Goal: Complete application form

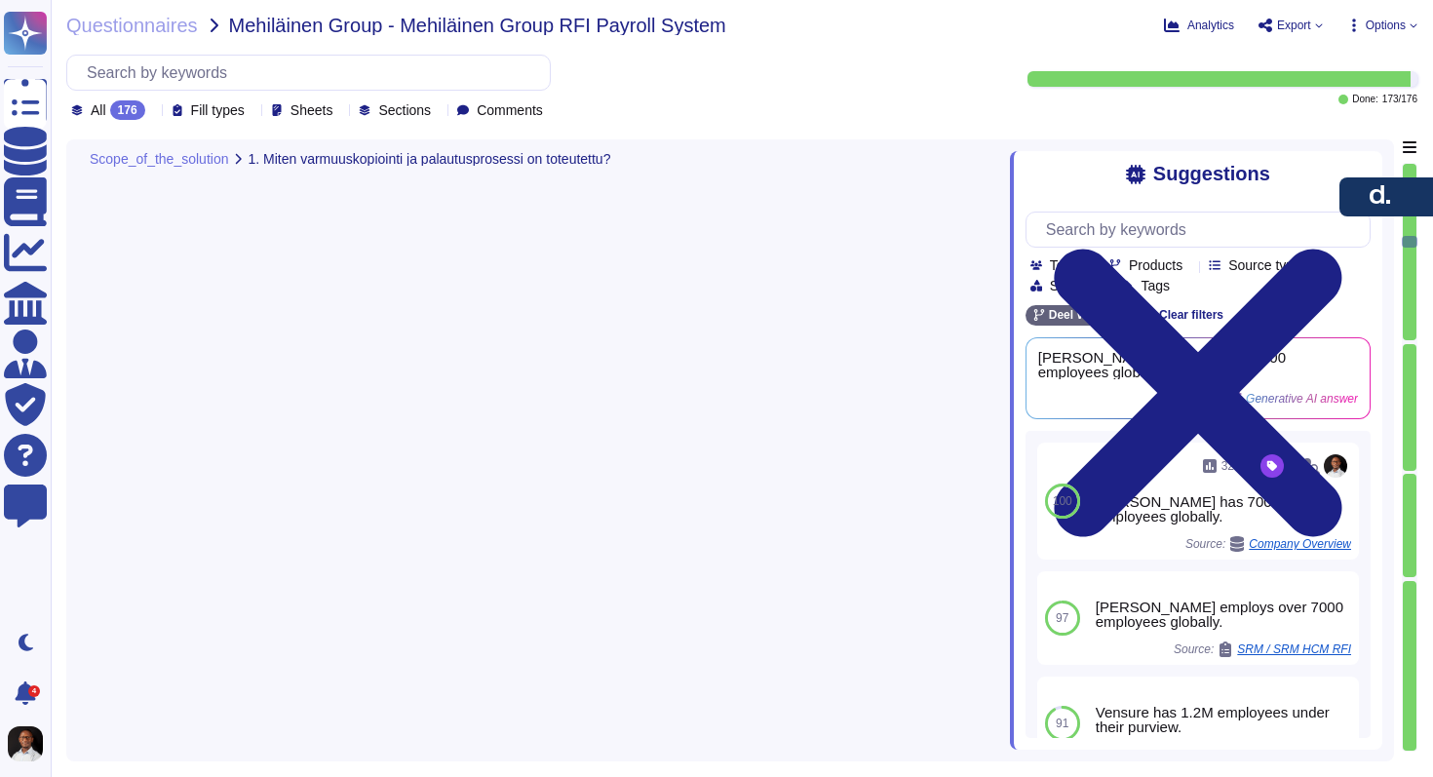
type textarea "[PERSON_NAME] system provides comprehensive tracking of employee contracts, ben…"
type textarea "[PERSON_NAME] solution supports various worker types and positions, allowing fo…"
type textarea "[PERSON_NAME] supports multiple currencies, allowing clients to pay team member…"
type textarea "[PERSON_NAME] supports payroll processing in multiple currencies, allowing clie…"
type textarea "Lore ipsumdo sitametcon adip elitsed doeiusmodte in utlaboree doloremag aliquae…"
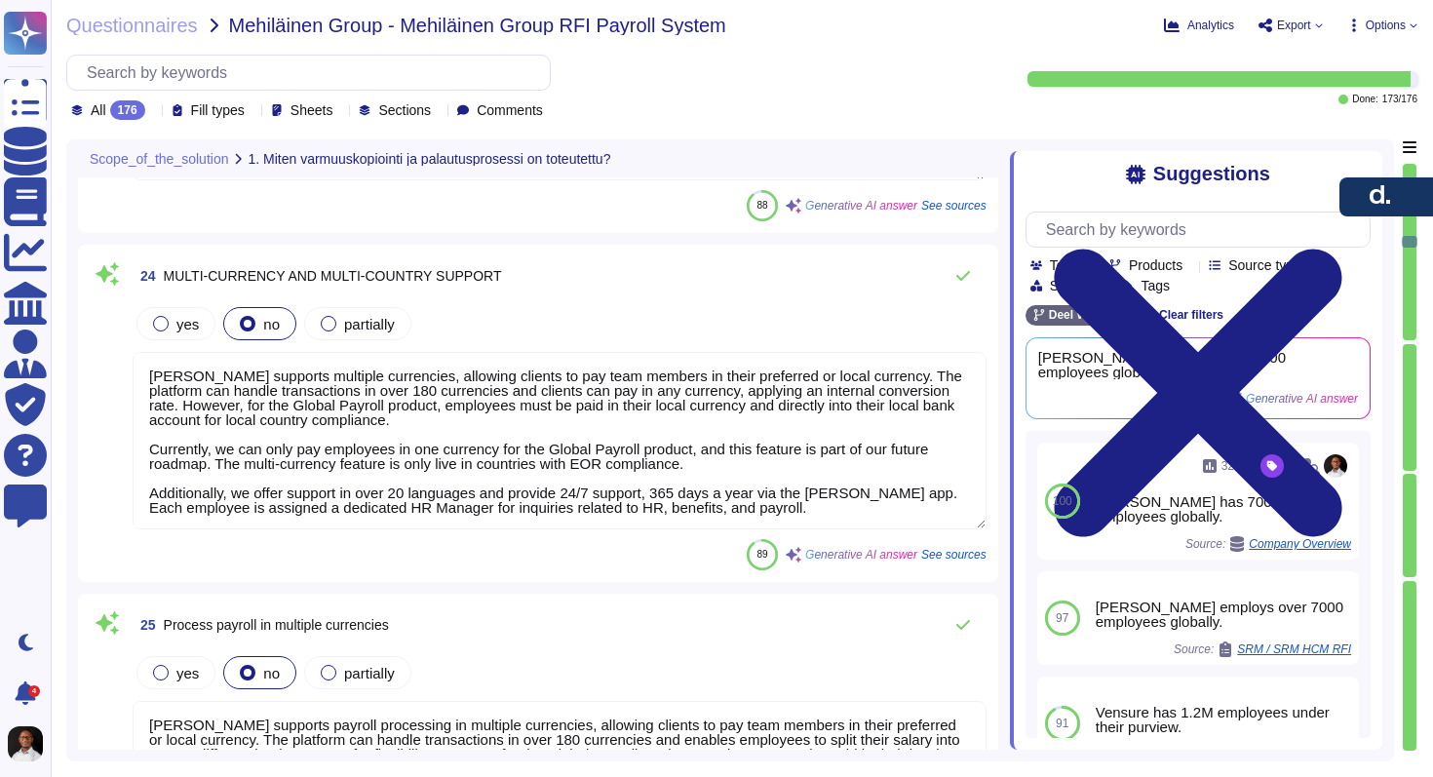
scroll to position [2, 0]
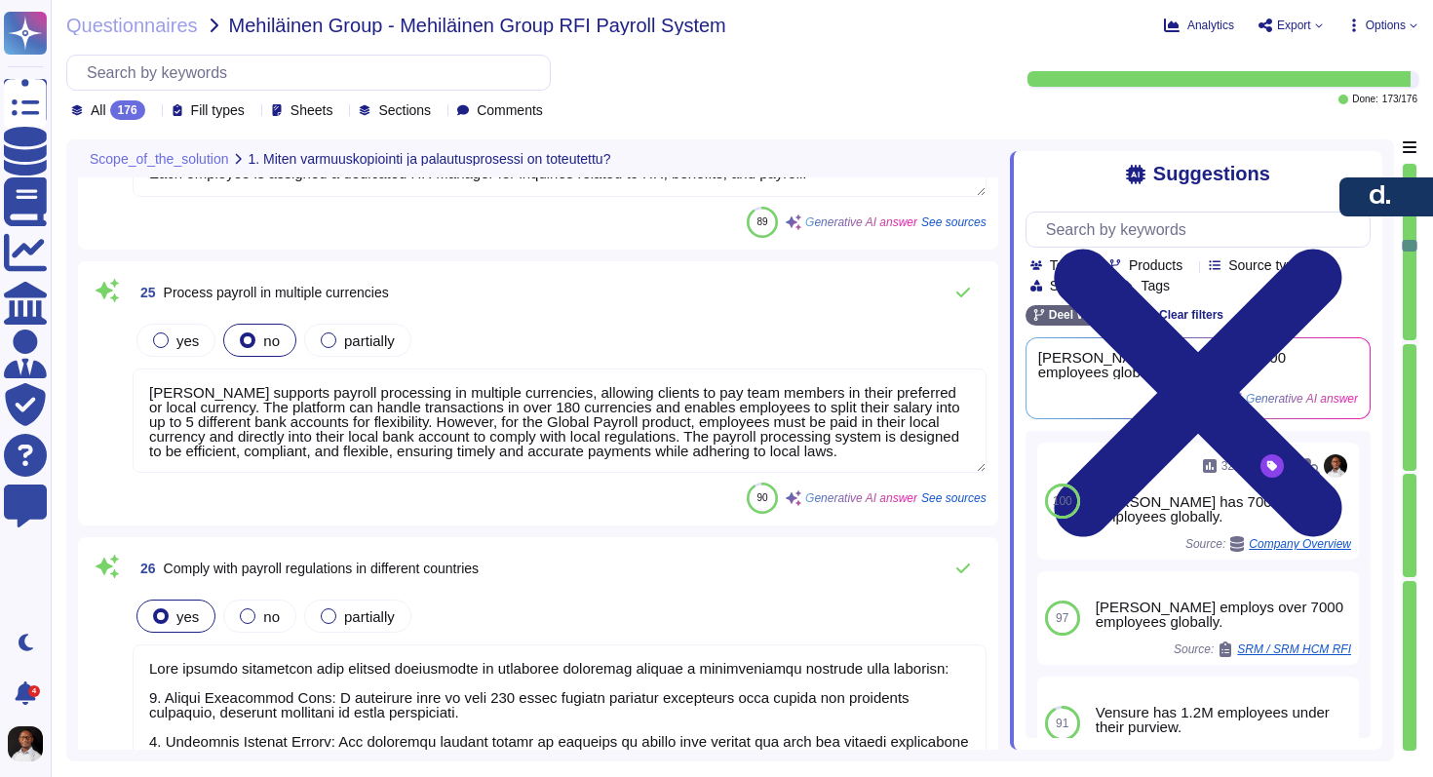
type textarea "[PERSON_NAME] handles expatriate payroll on a case-by-case basis, implementing …"
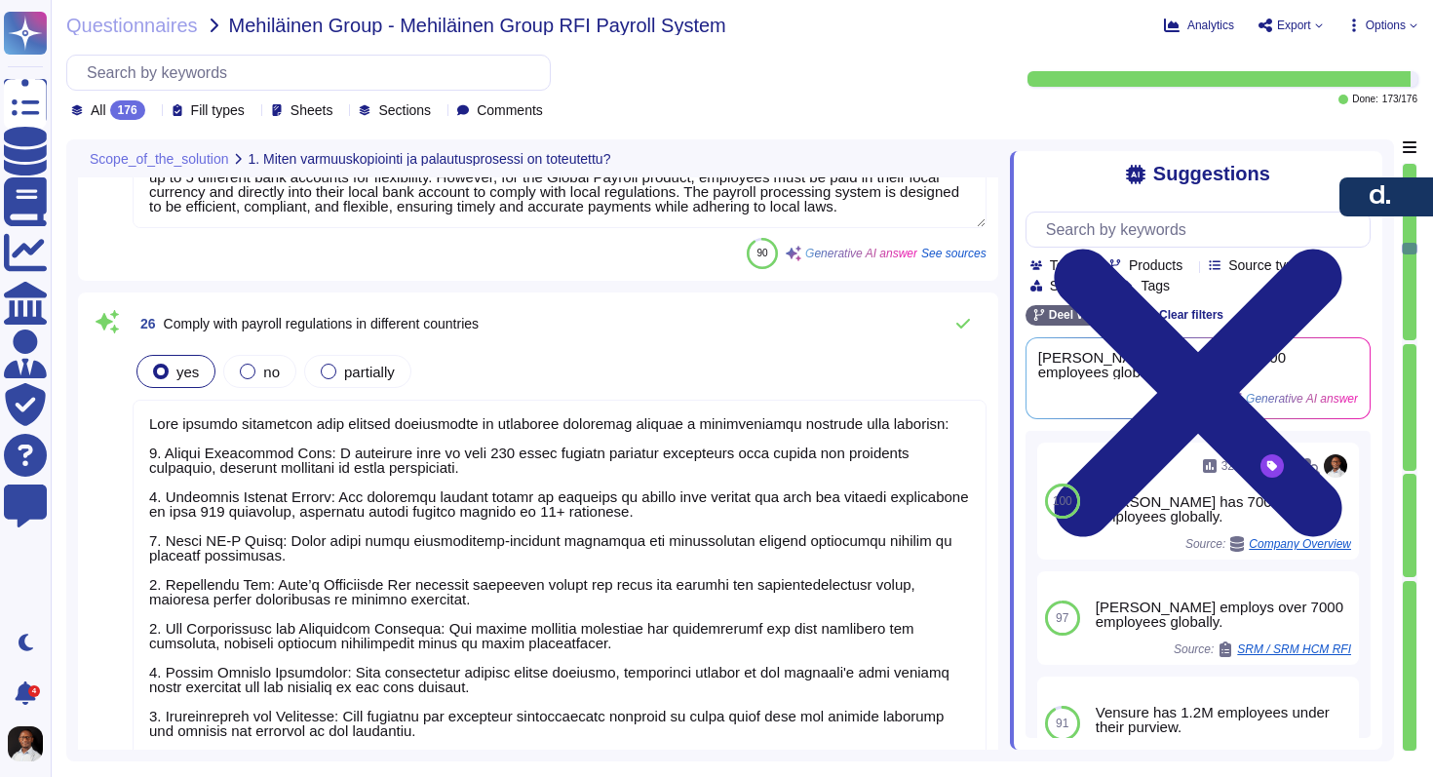
type textarea "[PERSON_NAME] system supports structured, multi-step payroll approval workflows…"
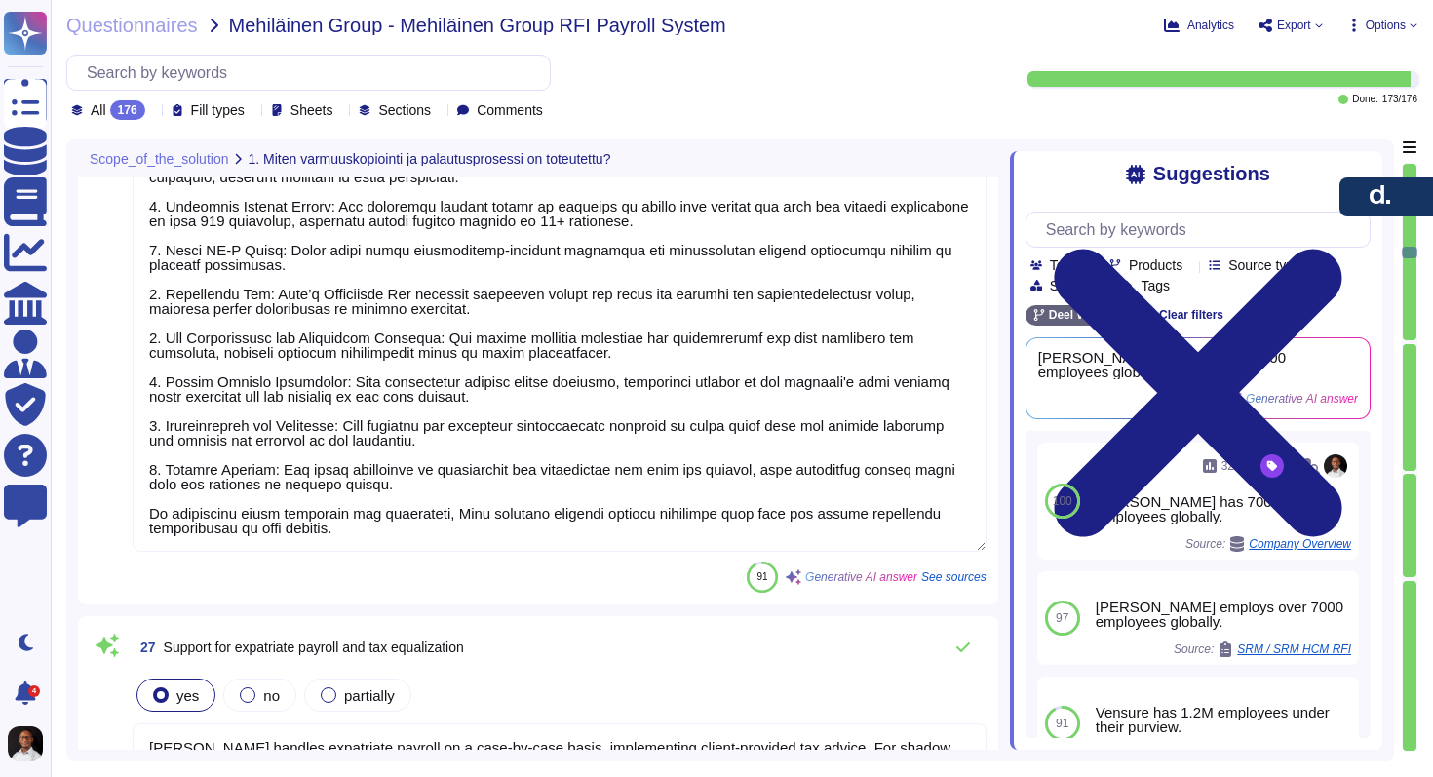
type textarea "[PERSON_NAME] can configure calculations accordingly, including automatic gross…"
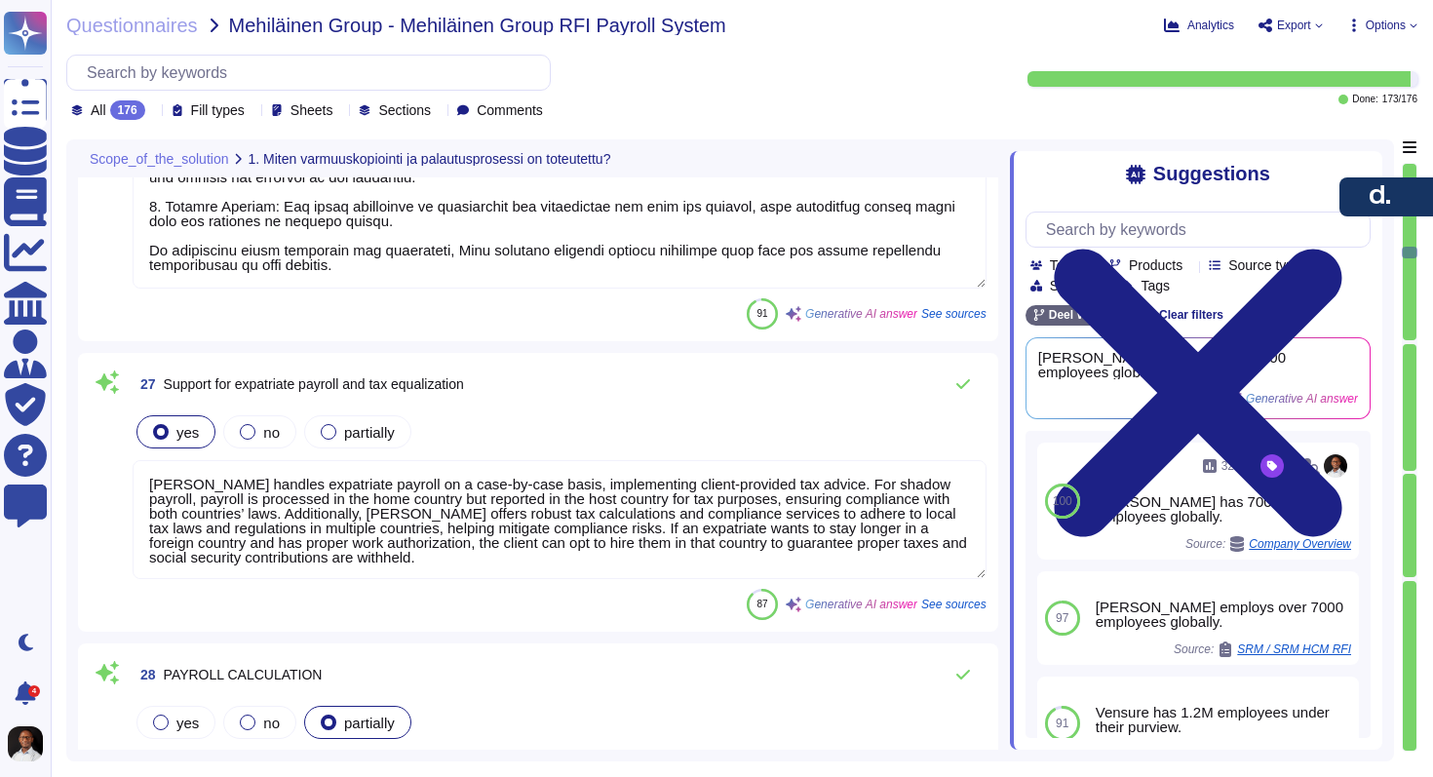
type textarea "[PERSON_NAME] tracks multiple pay components, including base salary, bonuses, c…"
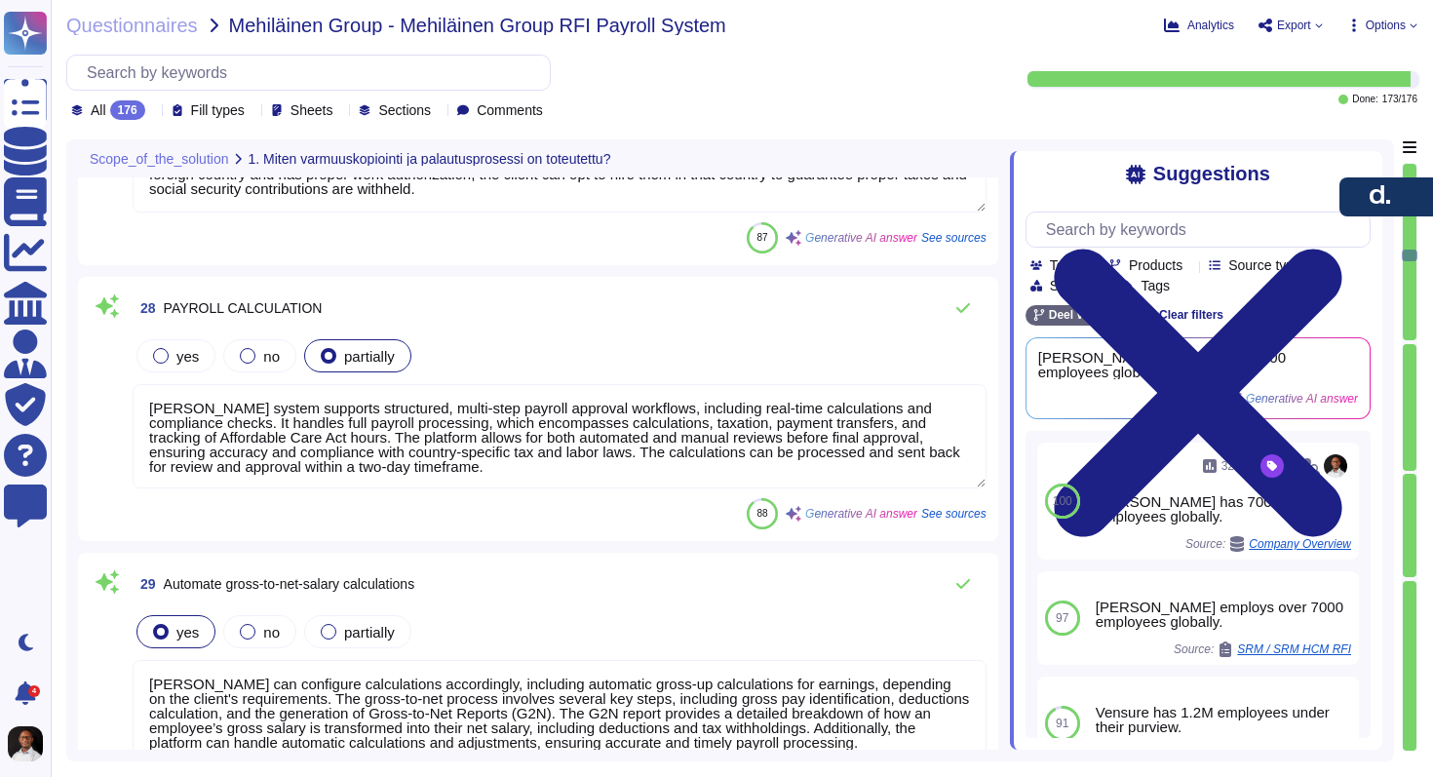
type textarea "[PERSON_NAME] automates statutory deductions for taxes, social security, pensio…"
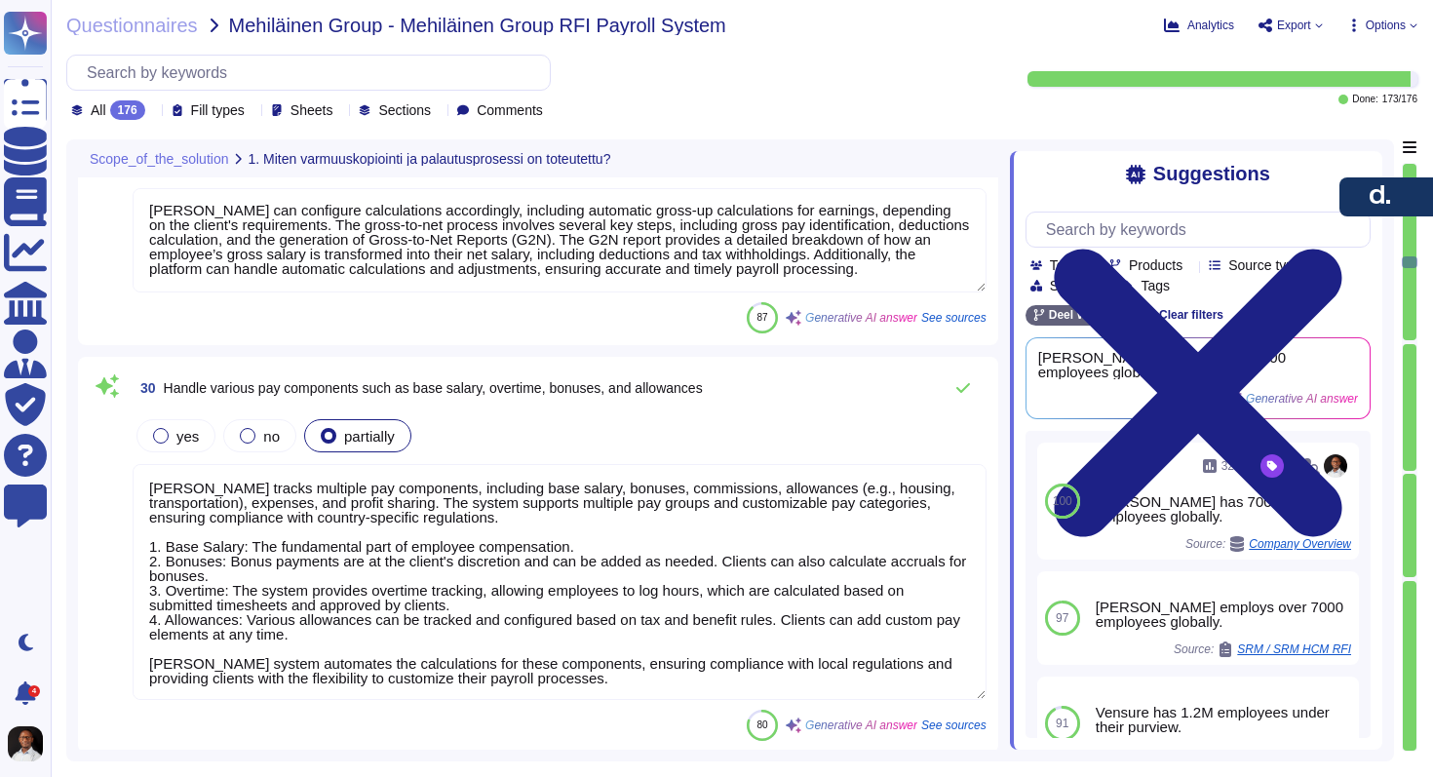
type textarea "[PERSON_NAME] provides configurable rules for calculating overtime pay based on…"
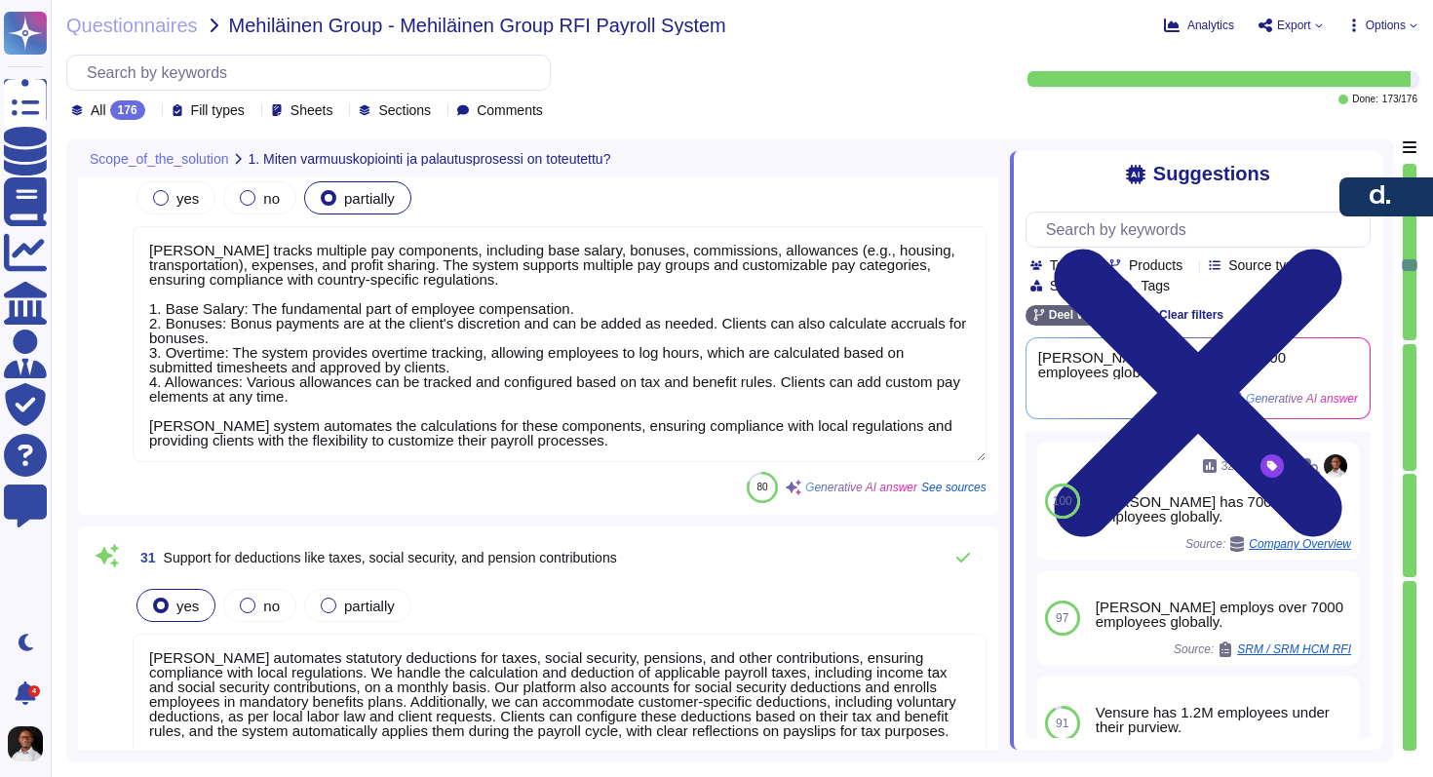
type textarea "[PERSON_NAME] supports different overtime rates based on the time of day and th…"
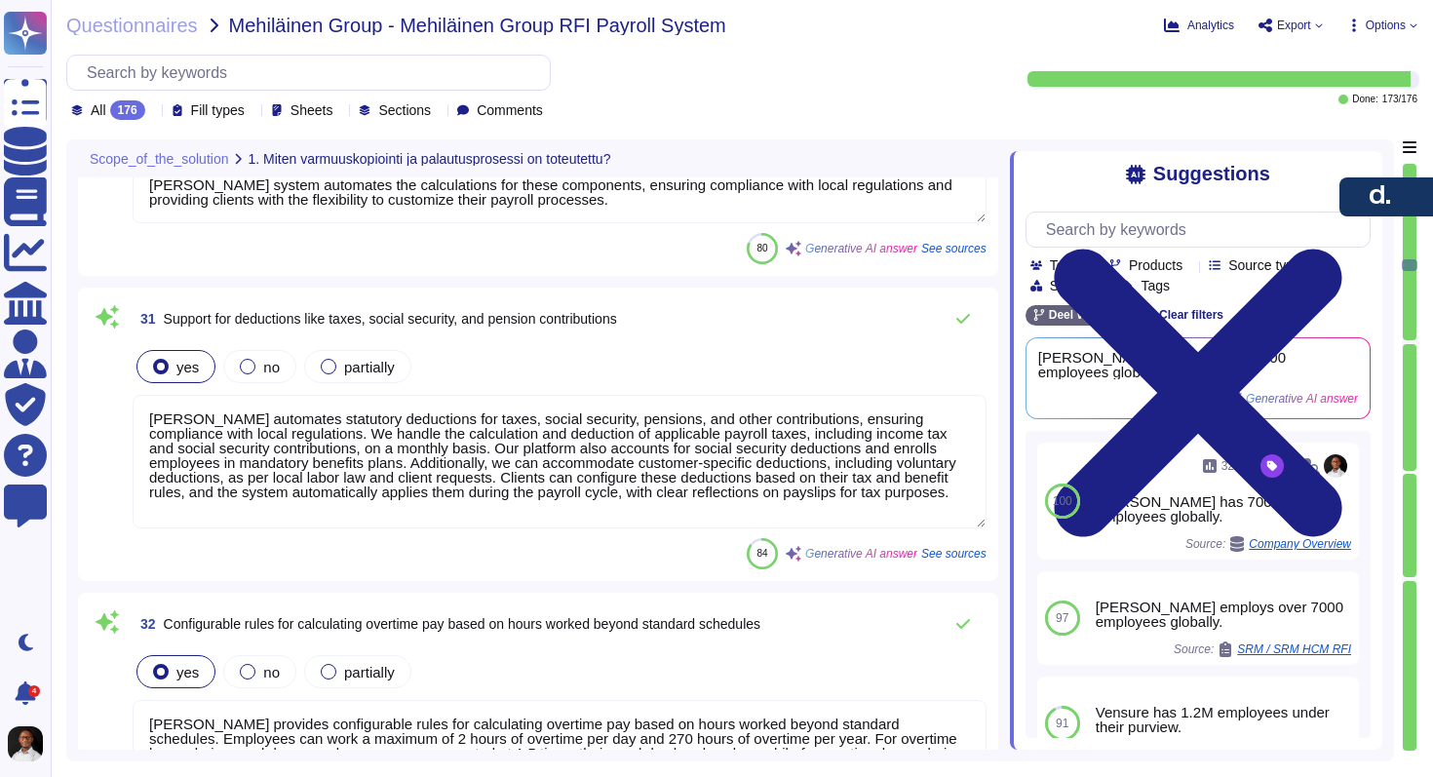
type textarea "[PERSON_NAME] platform is equipped to manage complex scheduling and pay scenari…"
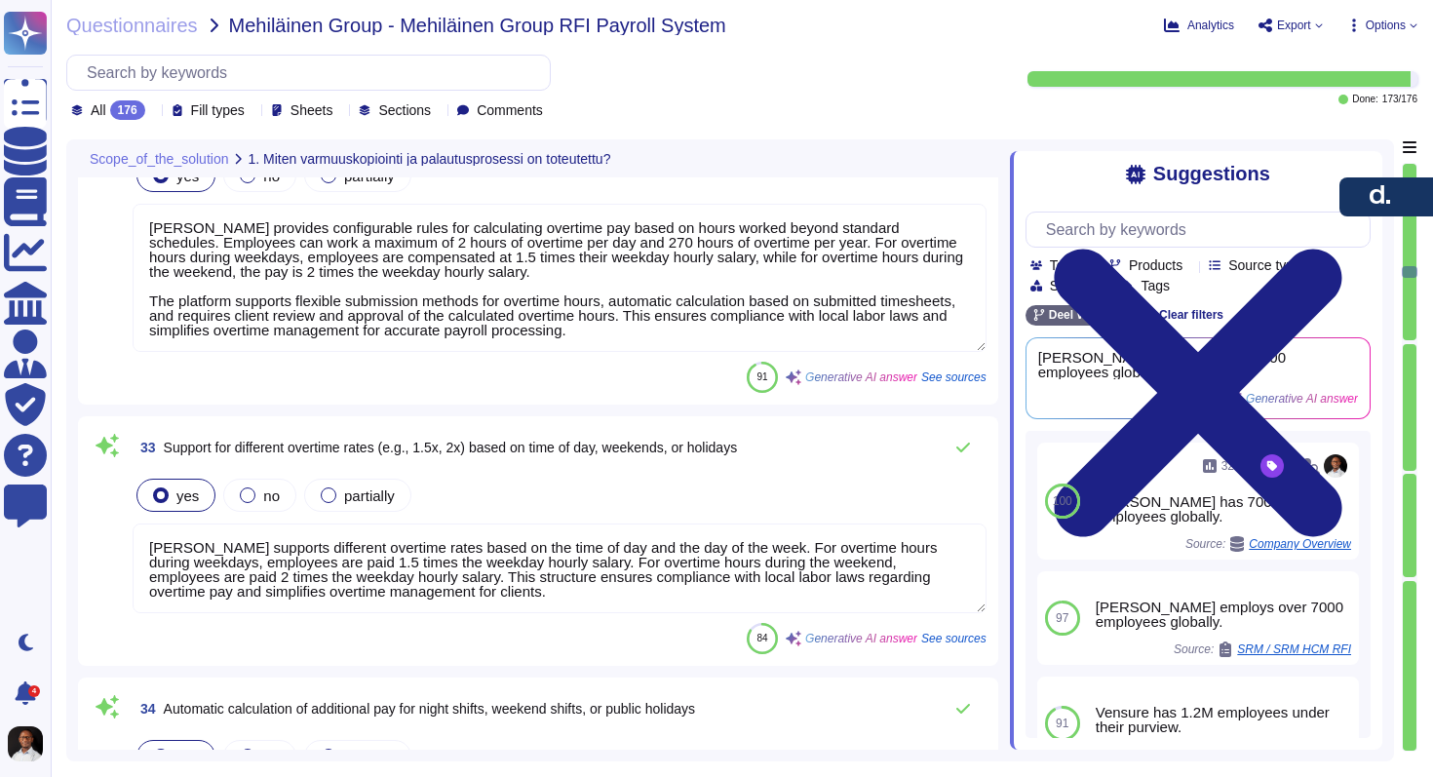
scroll to position [10872, 0]
type textarea "The [PERSON_NAME] platform automatically calculates retroactive salary changes …"
type textarea "[PERSON_NAME] supports retroactive tax and benefit adjustments in the [GEOGRAPH…"
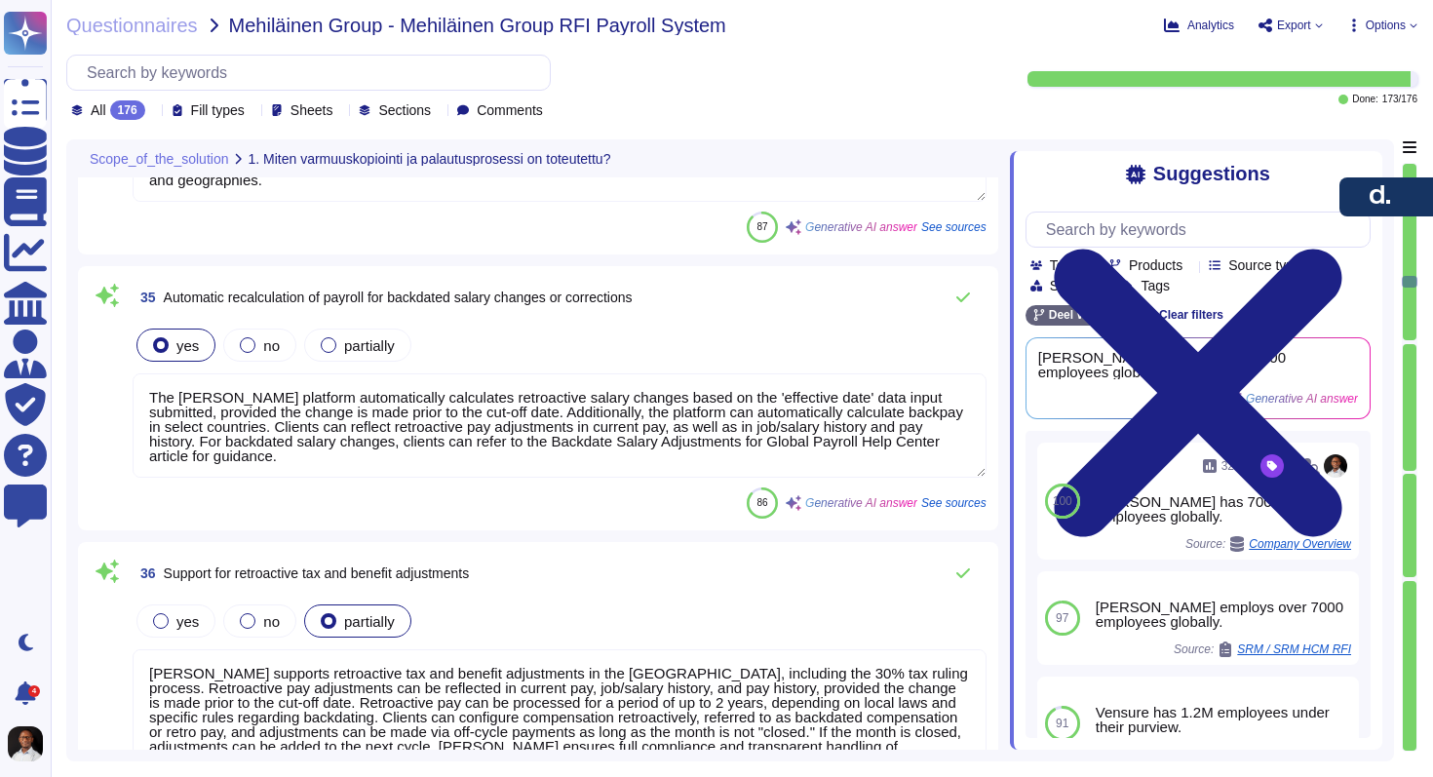
scroll to position [11631, 0]
type textarea "To identify and correct payroll errors in previous periods, we utilize a system…"
type textarea "[PERSON_NAME] platform automatically calculates final pay for terminated employ…"
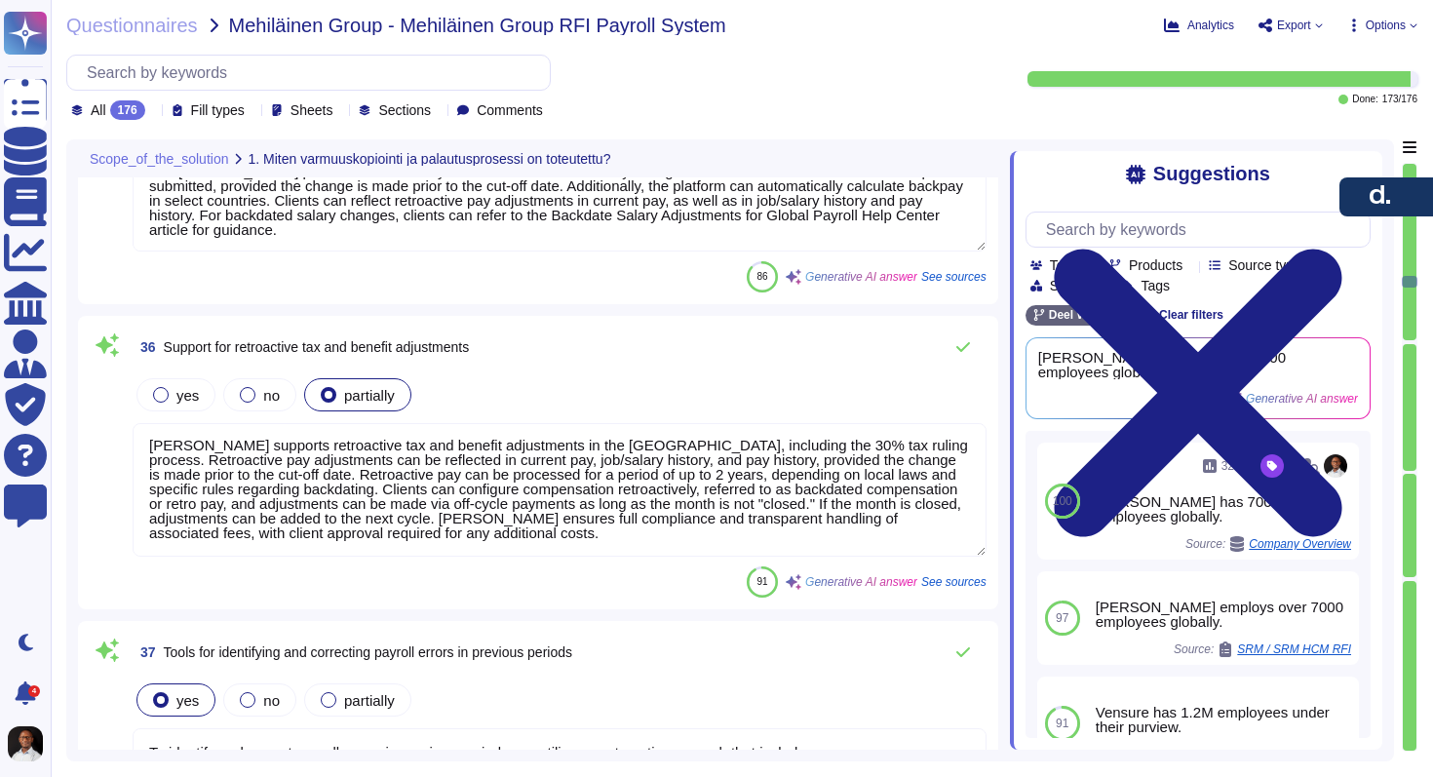
scroll to position [0, 0]
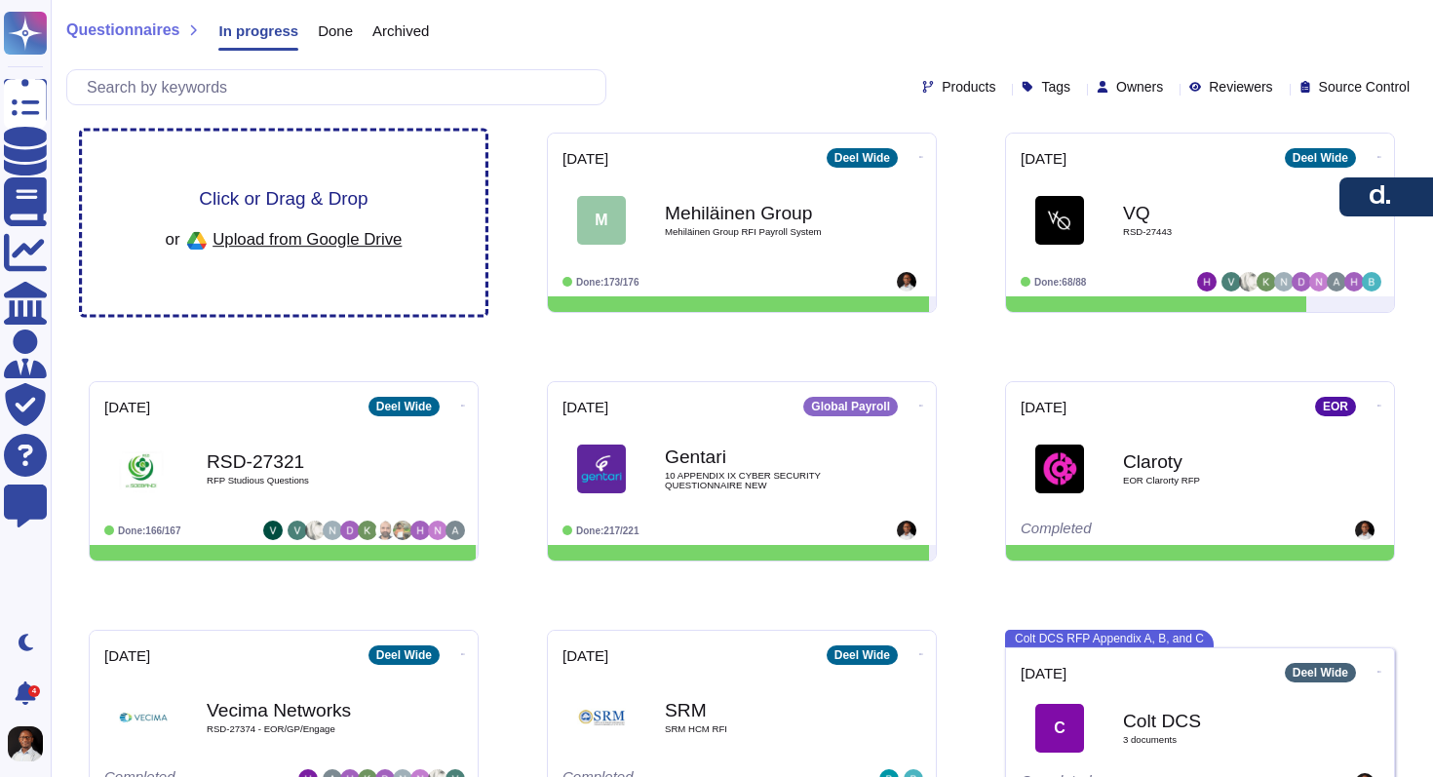
click at [303, 199] on span "Click or Drag & Drop" at bounding box center [283, 198] width 169 height 19
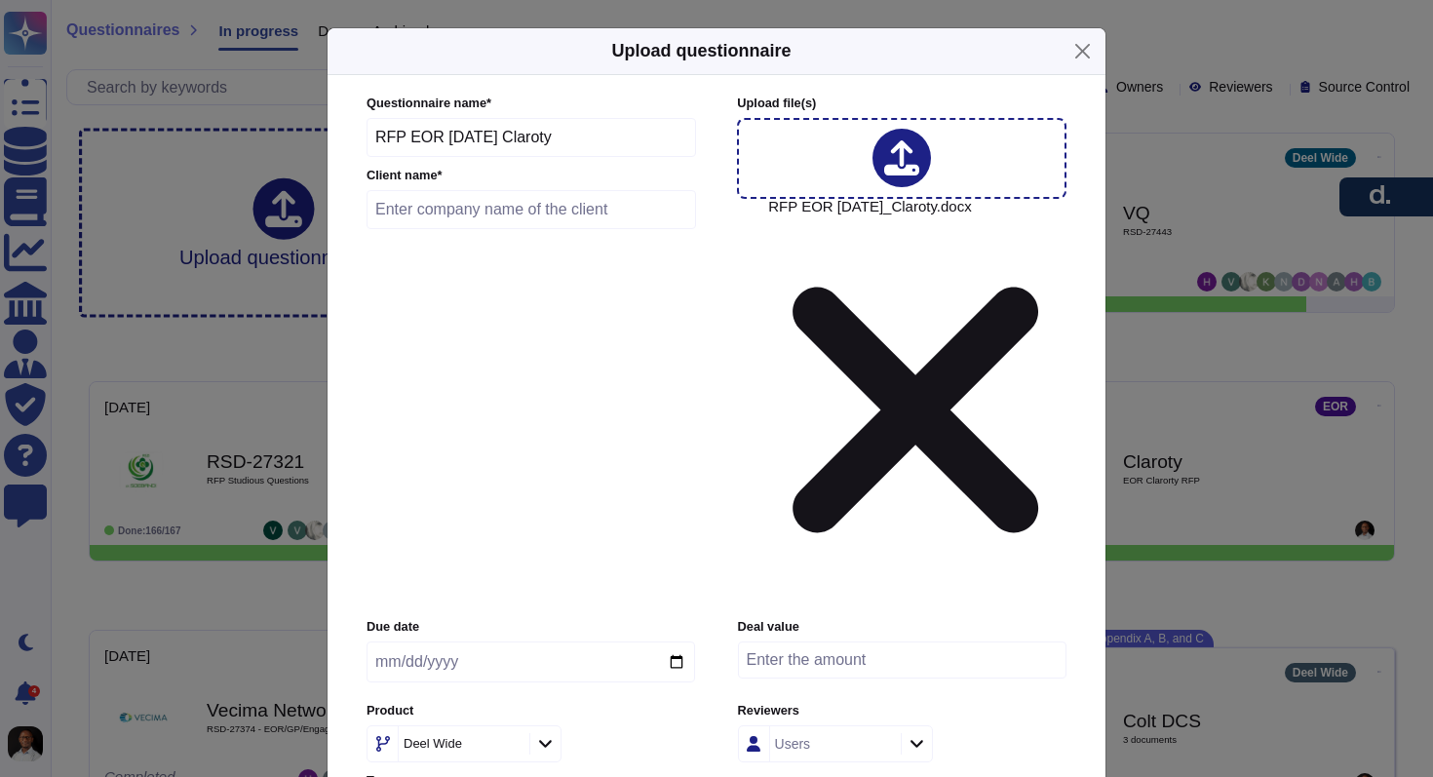
click at [399, 642] on input "date" at bounding box center [531, 662] width 329 height 41
click at [385, 642] on input "date" at bounding box center [531, 662] width 329 height 41
click at [404, 642] on input "date" at bounding box center [531, 662] width 329 height 41
type input "82025-09-22"
click at [427, 642] on input "82025-09-22" at bounding box center [531, 662] width 329 height 41
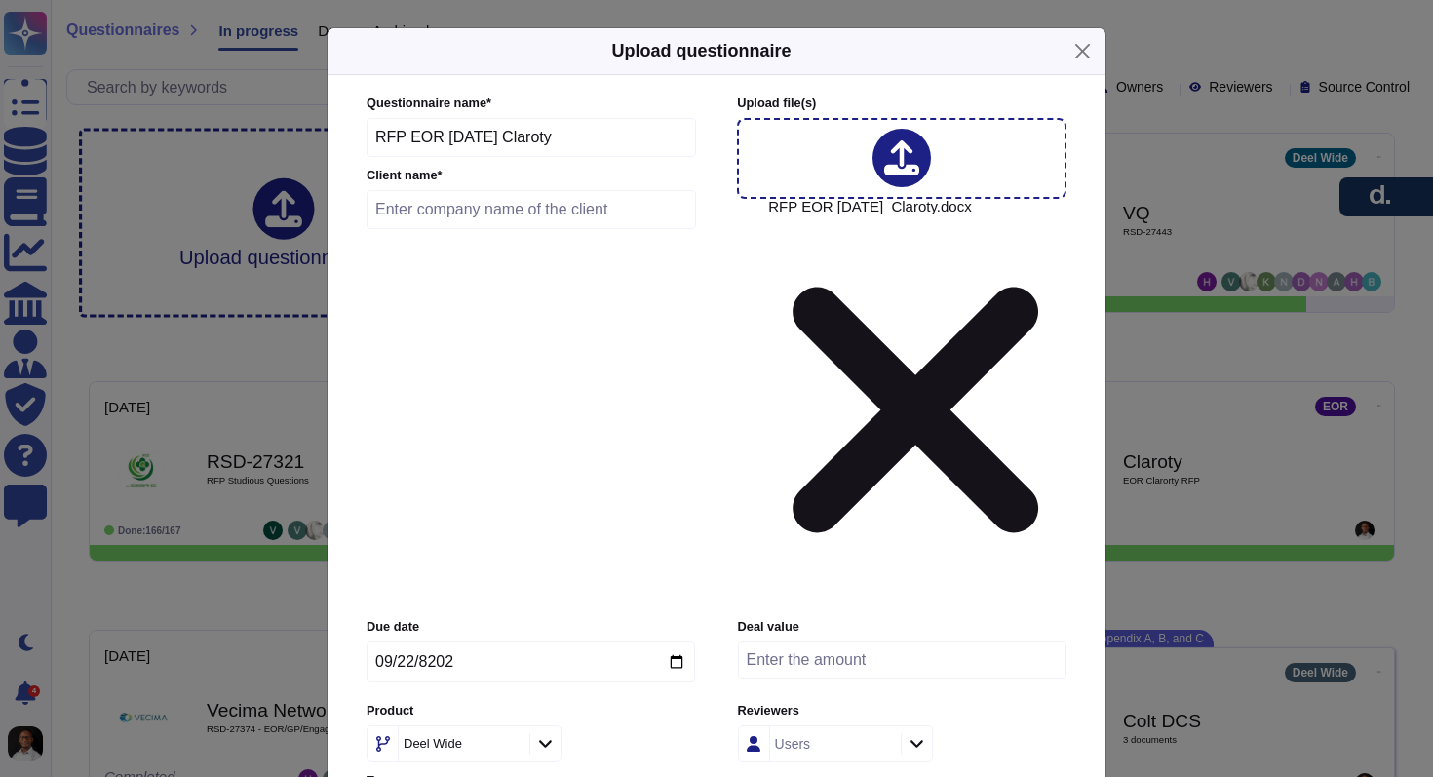
click at [432, 642] on input "82025-09-22" at bounding box center [531, 662] width 329 height 41
click at [407, 642] on input "82025-09-22" at bounding box center [531, 662] width 329 height 41
type input "2025-08-22"
click at [552, 733] on div at bounding box center [545, 743] width 31 height 21
click at [437, 601] on div "EOR" at bounding box center [539, 592] width 292 height 18
